Goal: Task Accomplishment & Management: Use online tool/utility

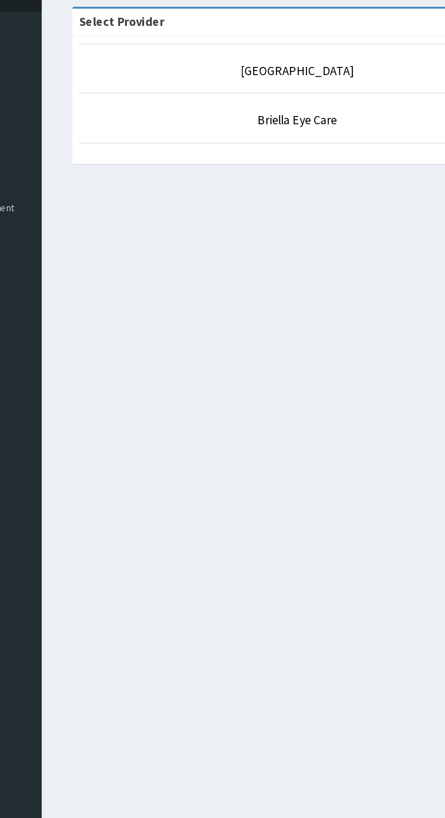
click at [328, 143] on p "Briella Eye Care" at bounding box center [275, 141] width 291 height 12
click at [322, 146] on p "Briella Eye Care" at bounding box center [275, 141] width 291 height 12
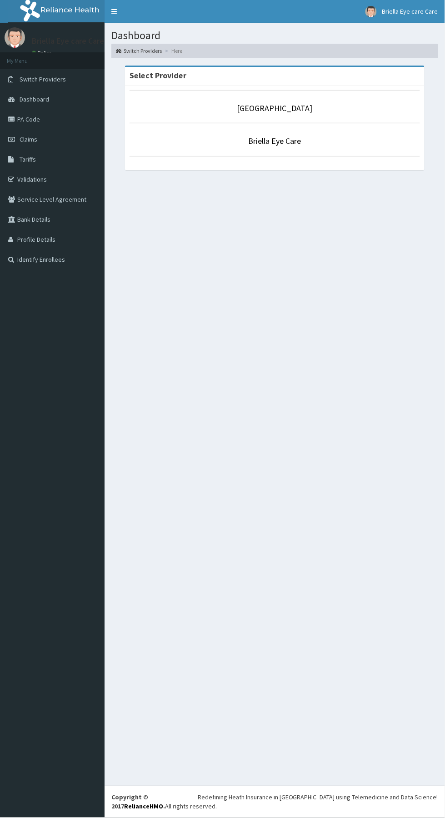
click at [363, 122] on li "Briella Eye Care - Stadium Road Branch" at bounding box center [275, 107] width 291 height 34
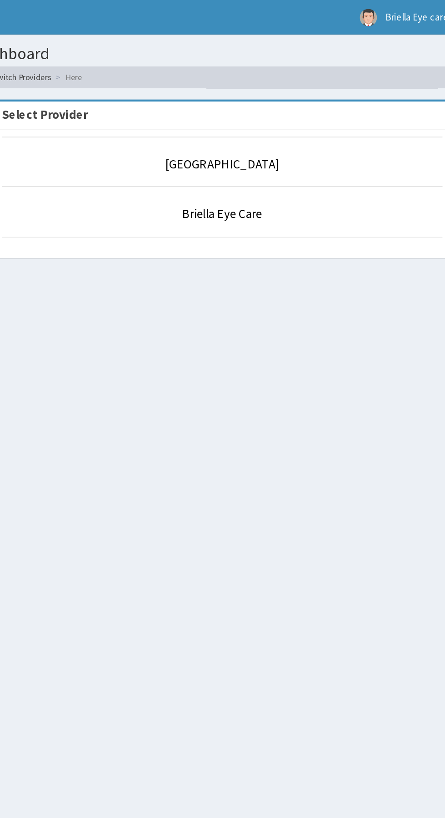
click at [325, 124] on li "Briella Eye Care" at bounding box center [275, 140] width 291 height 34
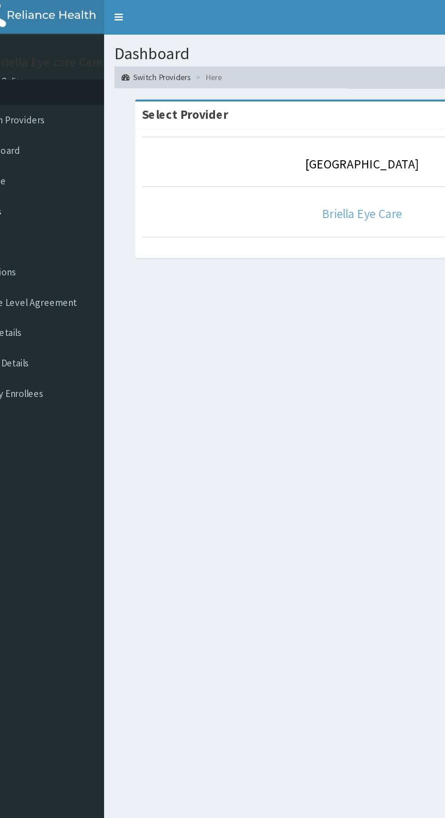
click at [277, 139] on link "Briella Eye Care" at bounding box center [275, 141] width 53 height 10
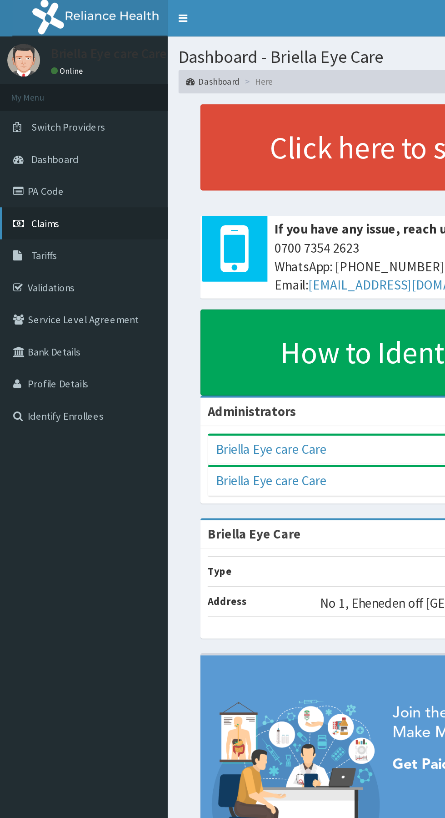
click at [56, 134] on link "Claims" at bounding box center [52, 139] width 105 height 20
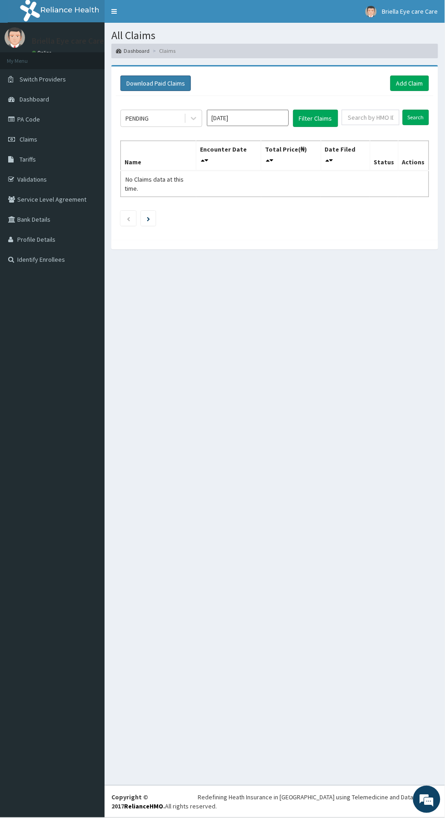
click at [158, 83] on button "Download Paid Claims" at bounding box center [156, 83] width 71 height 15
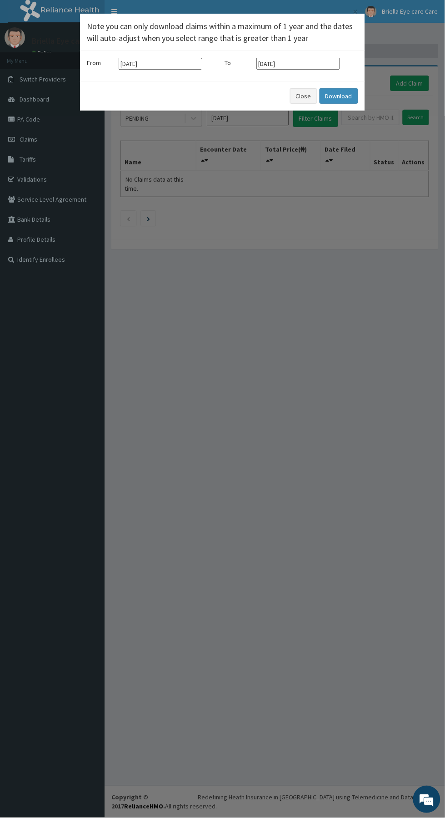
click at [191, 329] on div "× Note you can only download claims within a maximum of 1 year and the dates wi…" at bounding box center [222, 409] width 445 height 818
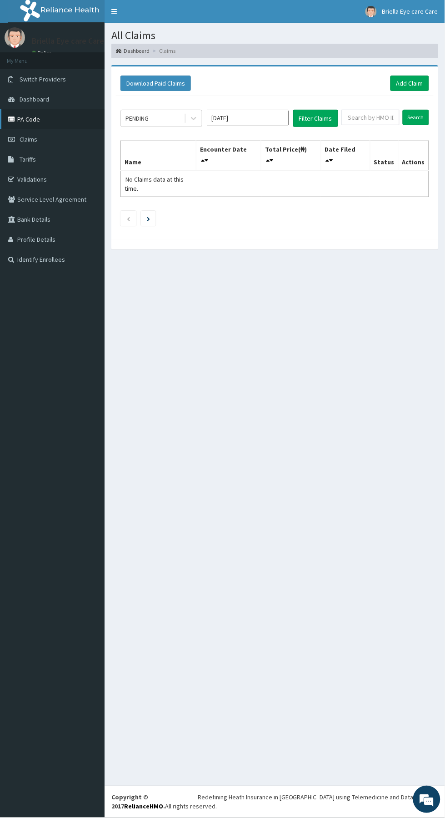
click at [54, 122] on link "PA Code" at bounding box center [52, 119] width 105 height 20
